Goal: Task Accomplishment & Management: Use online tool/utility

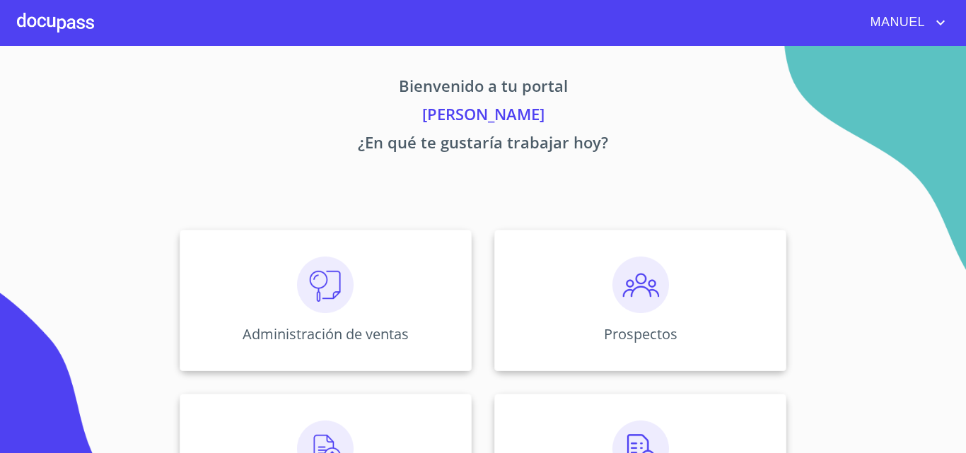
drag, startPoint x: 955, startPoint y: 195, endPoint x: 809, endPoint y: 255, distance: 157.6
click at [957, 222] on section "Bienvenido a tu portal [PERSON_NAME] ¿En qué te gustaría trabajar [DATE]? Admin…" at bounding box center [483, 249] width 966 height 407
click at [619, 286] on img at bounding box center [640, 285] width 57 height 57
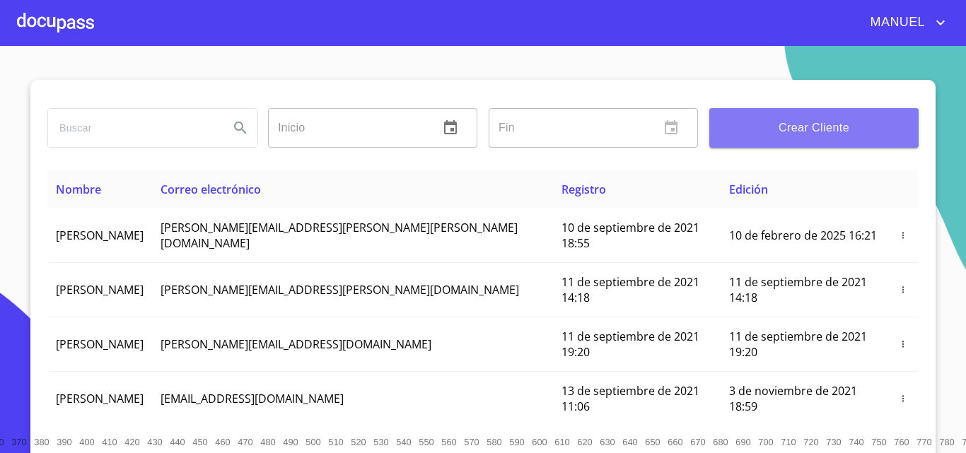
click at [756, 132] on span "Crear Cliente" at bounding box center [814, 128] width 187 height 20
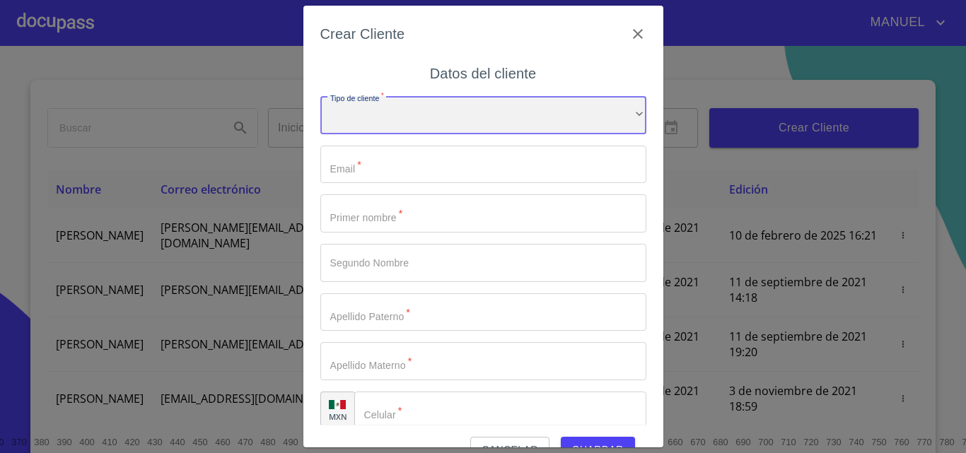
click at [409, 115] on div "​" at bounding box center [483, 115] width 326 height 38
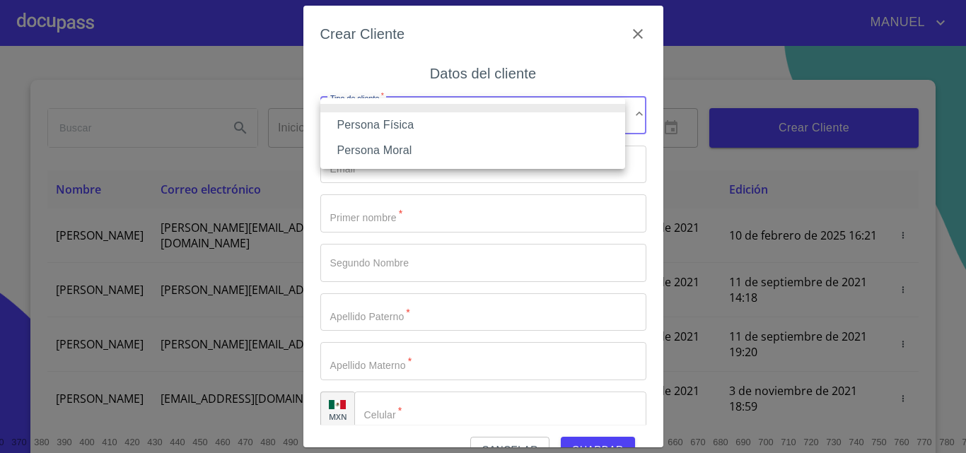
click at [403, 196] on div at bounding box center [483, 226] width 966 height 453
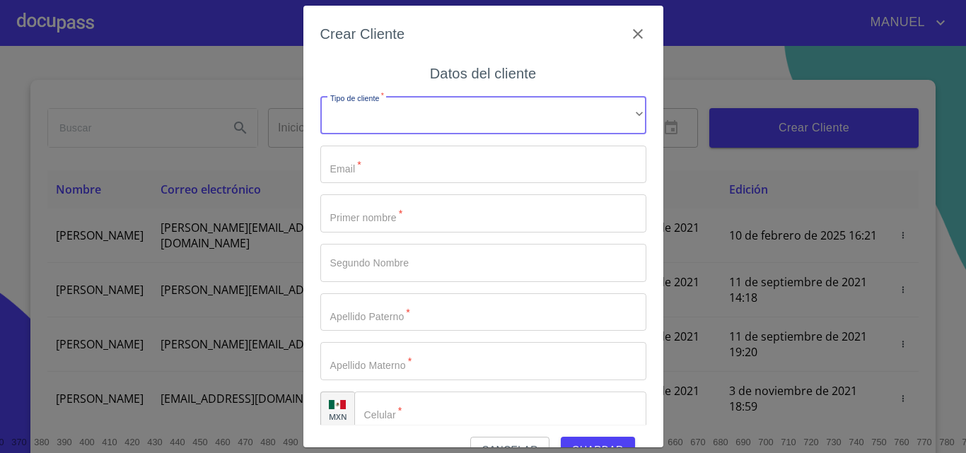
scroll to position [16, 0]
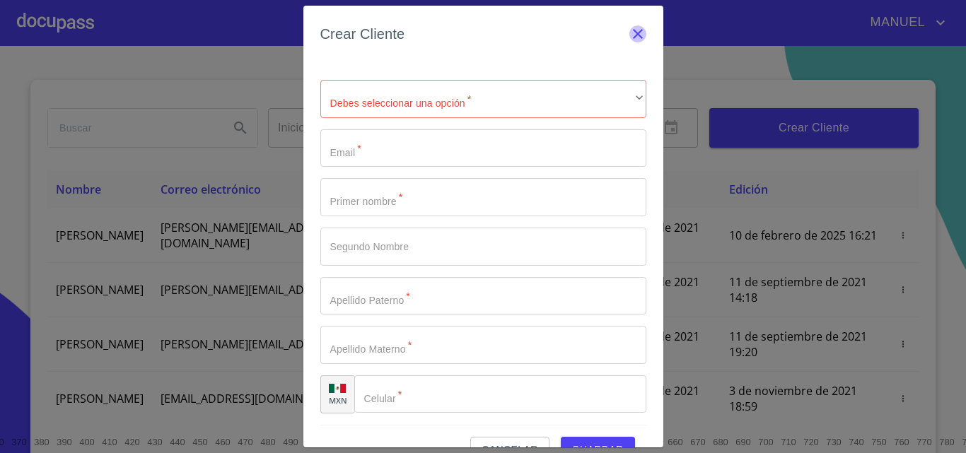
click at [629, 34] on icon "button" at bounding box center [637, 33] width 17 height 17
